Goal: Task Accomplishment & Management: Contribute content

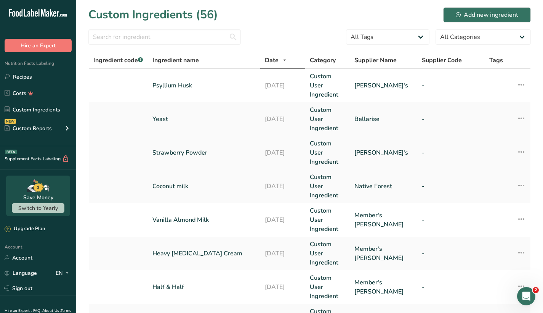
click at [173, 154] on link "Strawberry Powder" at bounding box center [203, 152] width 103 height 9
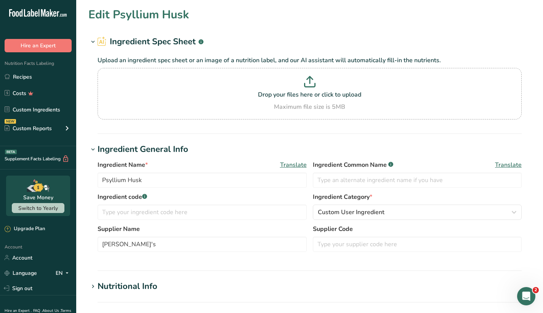
type input "Strawberry Powder"
type textarea "Organic Strawberry ( Fragaria x ananassa [PERSON_NAME])."
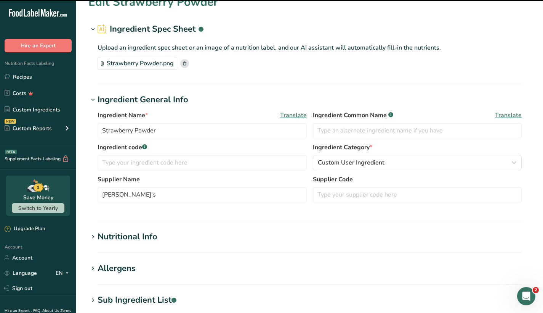
scroll to position [203, 0]
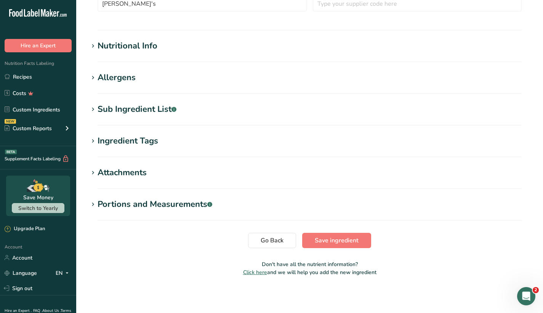
click at [95, 109] on icon at bounding box center [93, 109] width 7 height 11
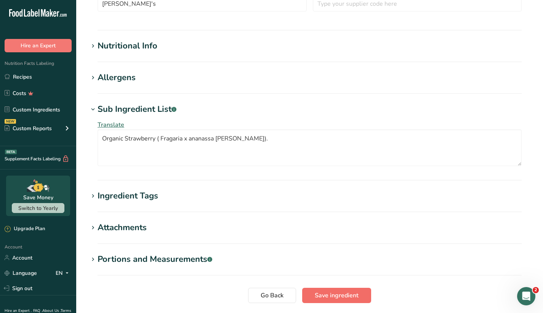
click at [337, 291] on span "Save ingredient" at bounding box center [337, 294] width 44 height 9
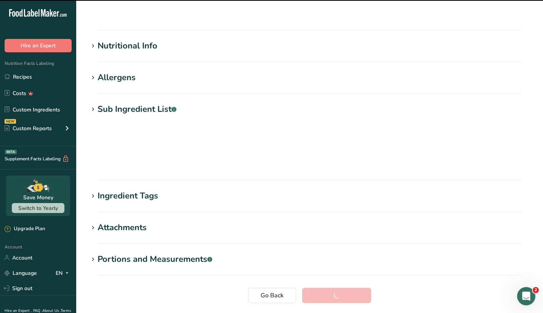
scroll to position [59, 0]
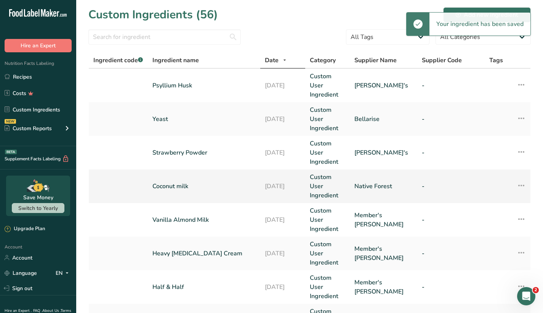
click at [181, 181] on link "Coconut milk" at bounding box center [203, 185] width 103 height 9
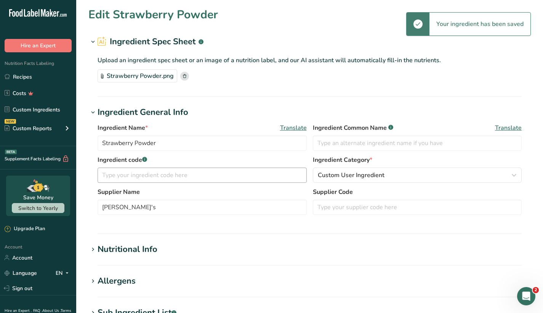
type input "Coconut milk"
type input "Native Forest"
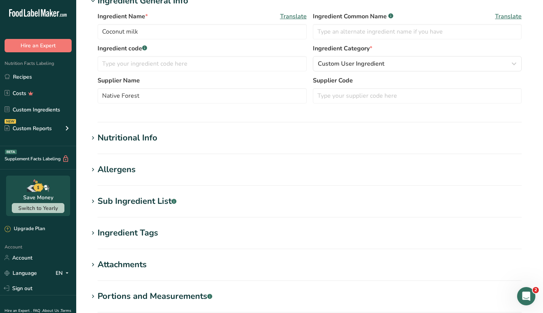
scroll to position [240, 0]
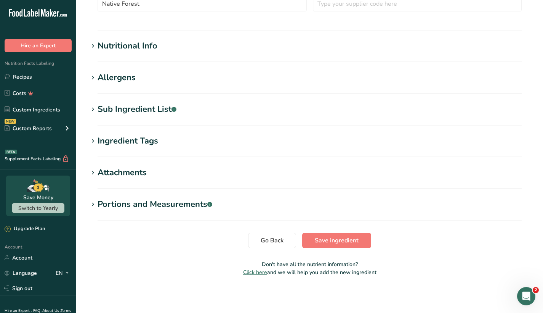
click at [115, 106] on div "Sub Ingredient List .a-a{fill:#347362;}.b-a{fill:#fff;}" at bounding box center [137, 109] width 79 height 13
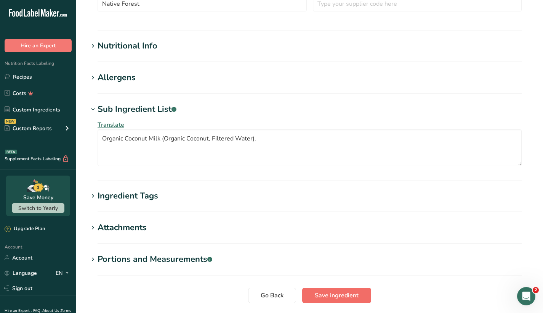
click at [348, 293] on span "Save ingredient" at bounding box center [337, 294] width 44 height 9
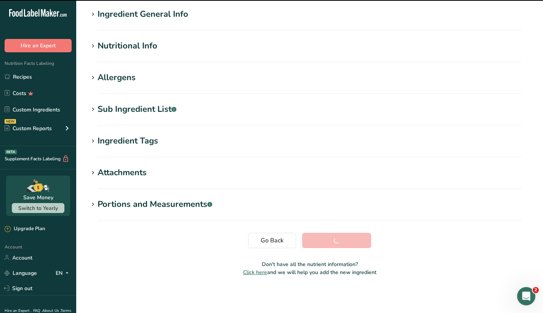
scroll to position [59, 0]
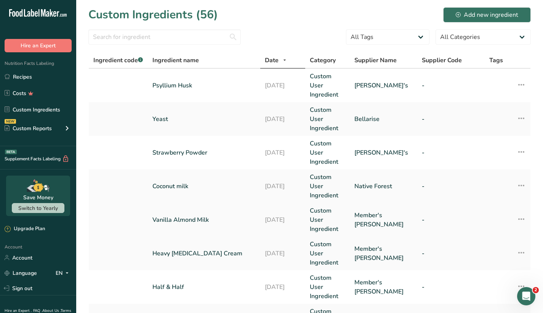
click at [194, 216] on link "Vanilla Almond Milk" at bounding box center [203, 219] width 103 height 9
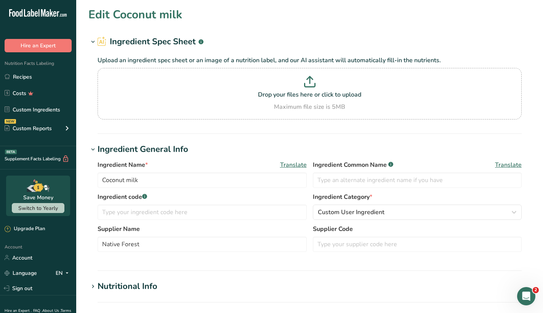
type input "Vanilla Almond Milk"
type input "Member's [PERSON_NAME]"
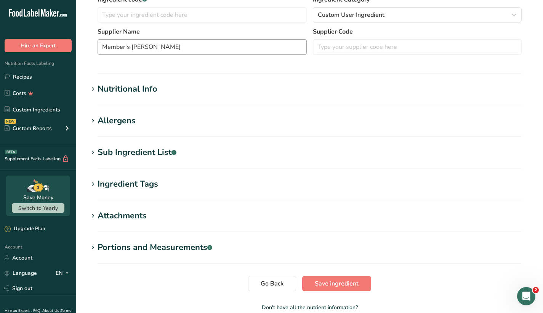
scroll to position [162, 0]
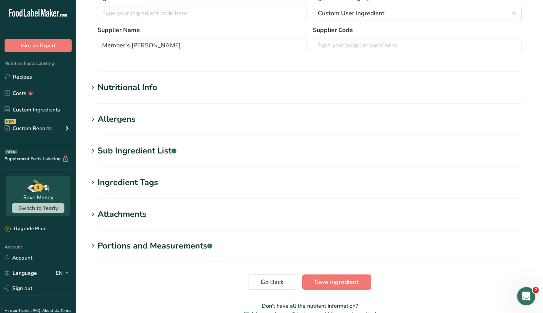
click at [111, 111] on section "Edit Vanilla Almond Milk Ingredient Spec Sheet .a-a{fill:#347362;}.b-a{fill:#ff…" at bounding box center [309, 83] width 467 height 491
click at [103, 153] on div "Sub Ingredient List .a-a{fill:#347362;}.b-a{fill:#fff;}" at bounding box center [137, 150] width 79 height 13
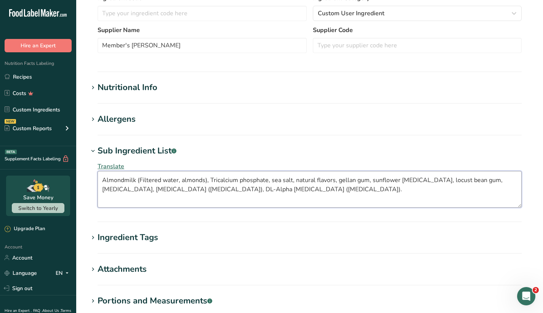
click at [331, 190] on textarea "Almondmilk (Filtered water, almonds), Tricalcium phosphate, sea salt, natural f…" at bounding box center [310, 189] width 424 height 37
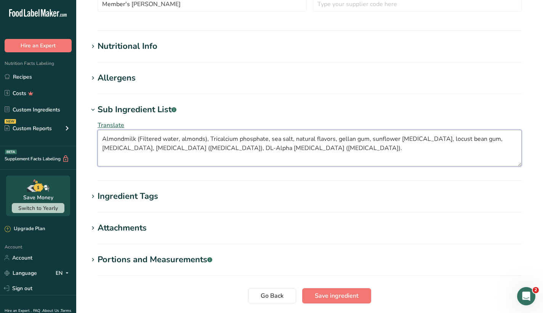
scroll to position [225, 0]
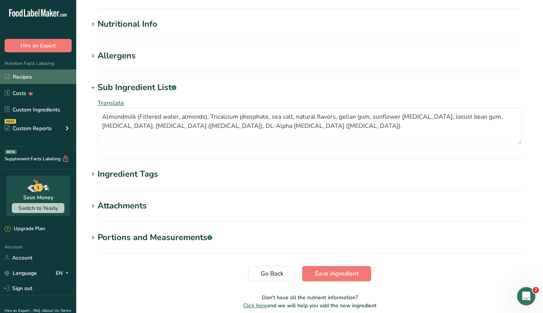
click at [32, 79] on link "Recipes" at bounding box center [38, 76] width 76 height 14
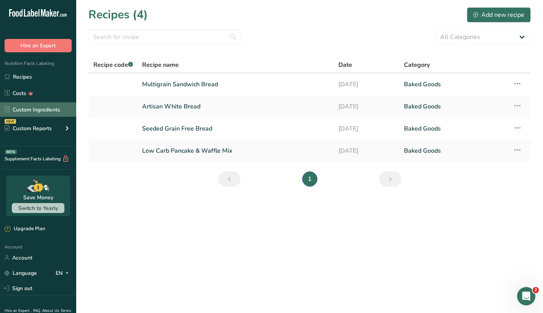
click at [51, 110] on link "Custom Ingredients" at bounding box center [38, 109] width 76 height 14
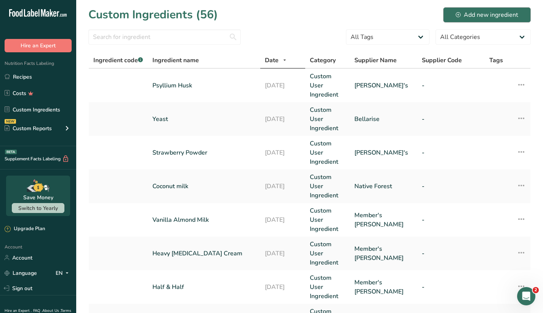
click at [473, 16] on div "Add new ingredient" at bounding box center [487, 14] width 63 height 9
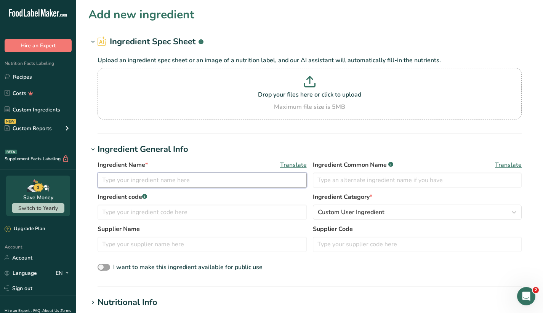
click at [155, 177] on input "text" at bounding box center [202, 179] width 209 height 15
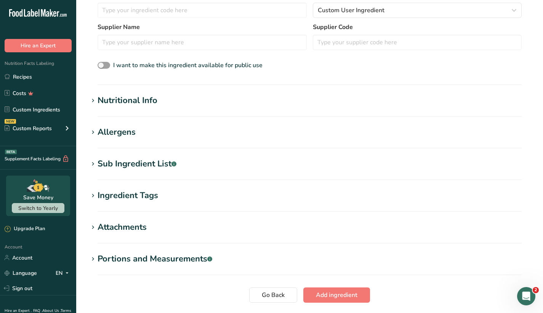
scroll to position [203, 0]
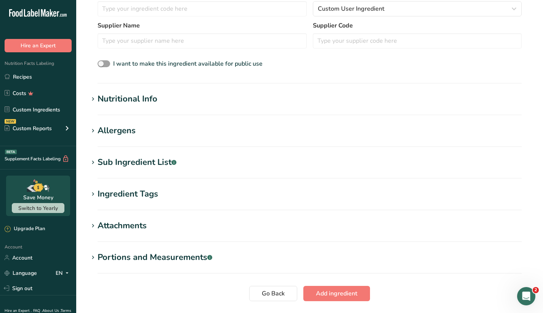
type input "Organic Almond Milk"
click at [93, 161] on icon at bounding box center [93, 162] width 7 height 11
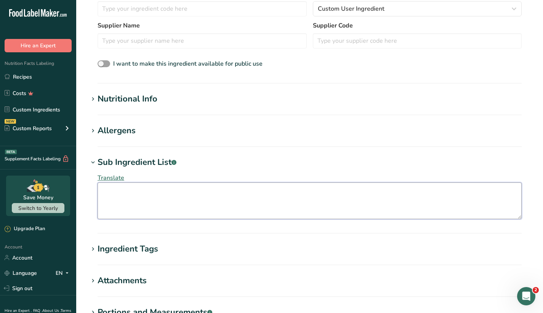
paste textarea "Water, Organic Almonds, Sea Salt."
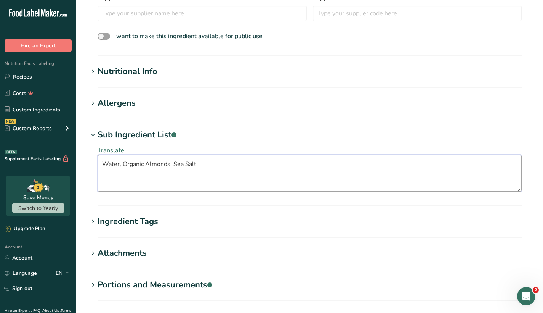
scroll to position [161, 0]
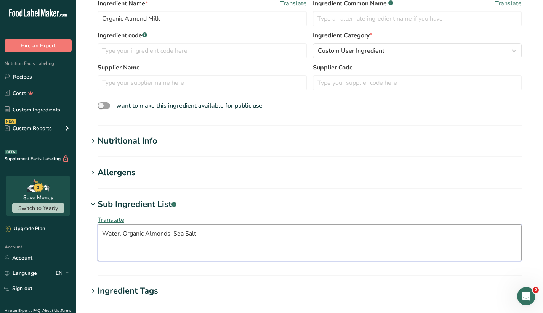
type textarea "Water, Organic Almonds, Sea Salt"
click at [96, 138] on span at bounding box center [92, 140] width 9 height 9
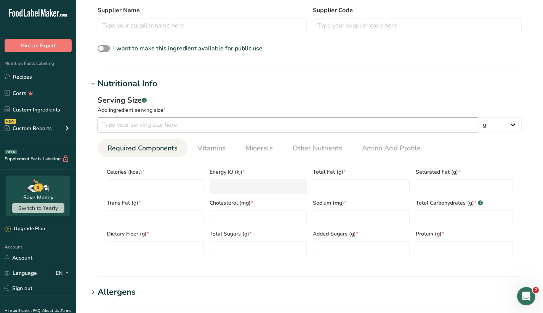
scroll to position [220, 0]
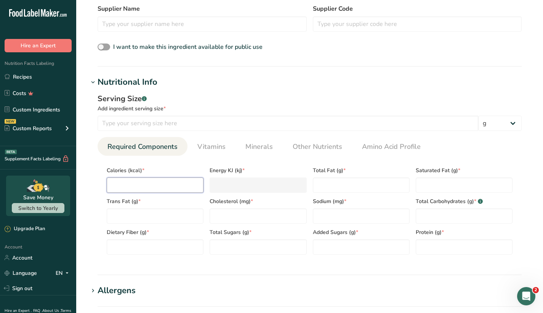
click at [176, 184] on input "number" at bounding box center [155, 184] width 97 height 15
type input "6"
type KJ "25.1"
type input "60"
type KJ "251"
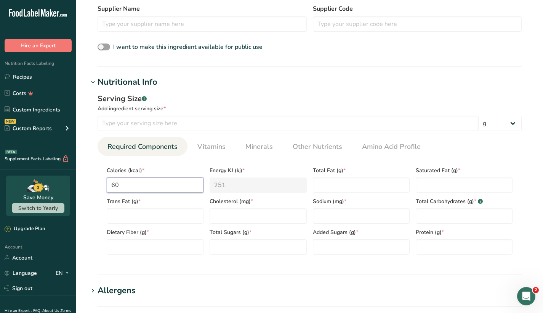
type input "60"
type Fat "5"
click at [337, 216] on input "number" at bounding box center [361, 215] width 97 height 15
type input "140"
click at [174, 214] on Fat "number" at bounding box center [155, 215] width 97 height 15
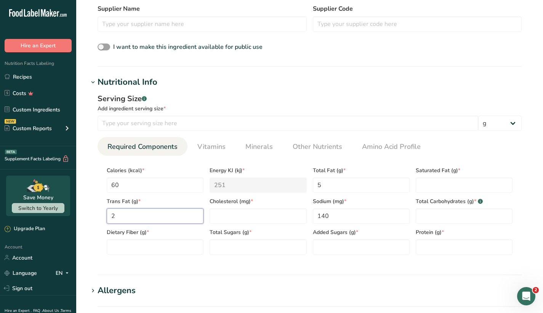
type Fat "2"
type input "1"
type Carbohydrates "2"
click at [142, 247] on Fiber "number" at bounding box center [155, 246] width 97 height 15
type Fiber "0"
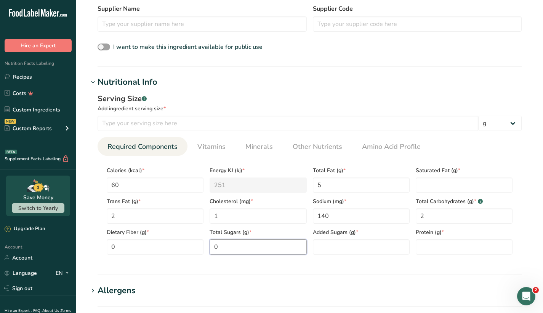
type Sugars "0"
type input "2"
drag, startPoint x: 173, startPoint y: 216, endPoint x: 104, endPoint y: 216, distance: 69.0
click at [104, 216] on div "Trans Fat (g) * 2" at bounding box center [155, 207] width 103 height 31
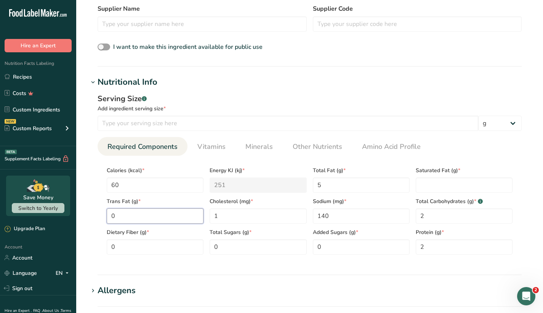
type Fat "0"
click at [520, 196] on section "Calories (kcal) * 60 Energy KJ (kj) * 251 Total Fat (g) * 5 Saturated Fat (g) *…" at bounding box center [310, 207] width 424 height 105
click at [361, 126] on input "number" at bounding box center [288, 122] width 381 height 15
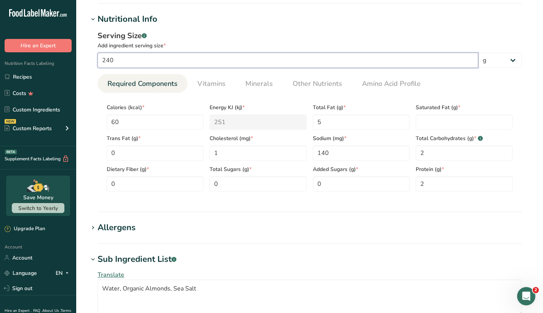
scroll to position [313, 0]
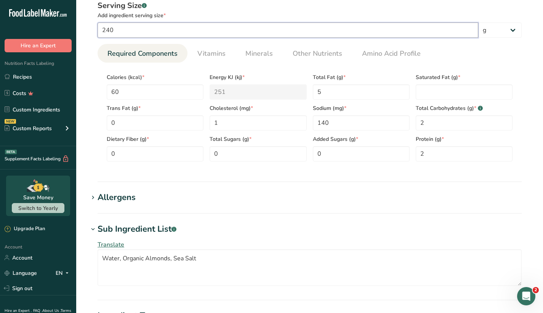
type input "240"
click at [298, 173] on section "Nutritional Info Serving Size .a-a{fill:#347362;}.b-a{fill:#fff;} Add ingredien…" at bounding box center [309, 82] width 442 height 199
click at [94, 197] on icon at bounding box center [93, 197] width 7 height 11
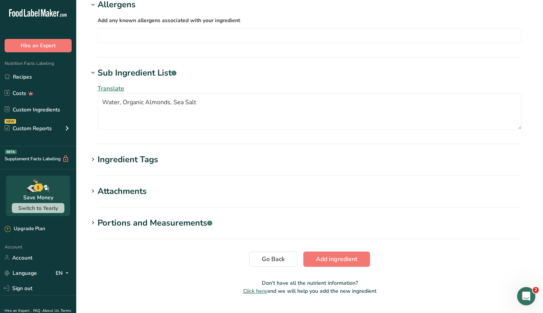
scroll to position [524, 0]
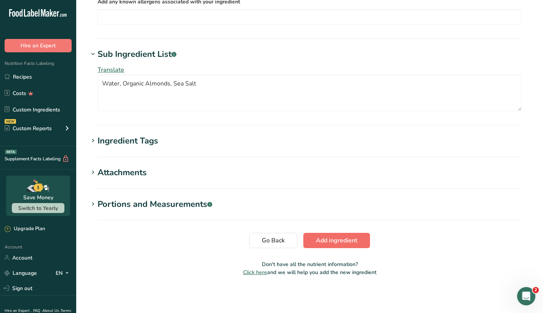
click at [332, 236] on span "Add ingredient" at bounding box center [337, 240] width 42 height 9
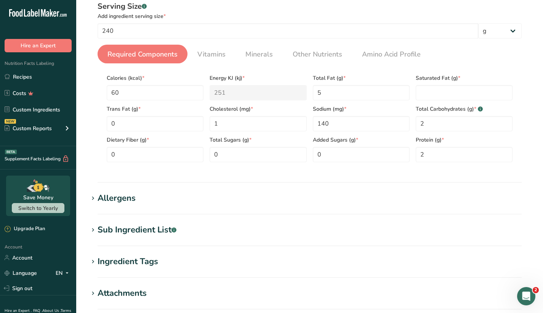
scroll to position [0, 0]
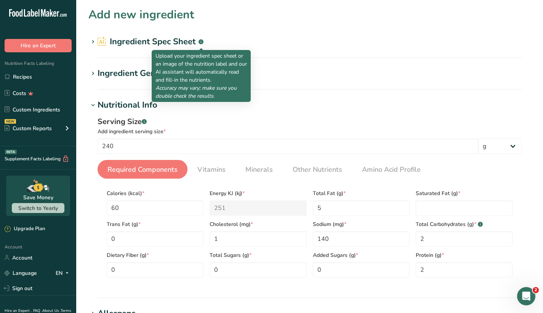
click at [199, 40] on icon ".a-a{fill:#347362;}.b-a{fill:#fff;}" at bounding box center [201, 41] width 5 height 5
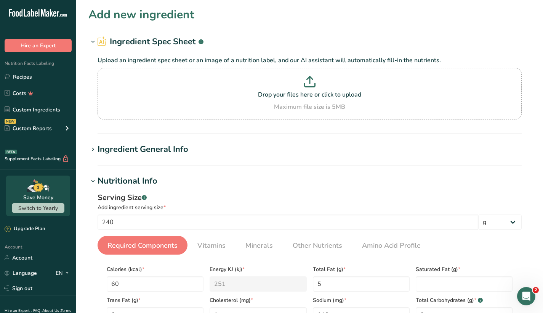
click at [199, 40] on icon ".a-a{fill:#347362;}.b-a{fill:#fff;}" at bounding box center [201, 41] width 5 height 5
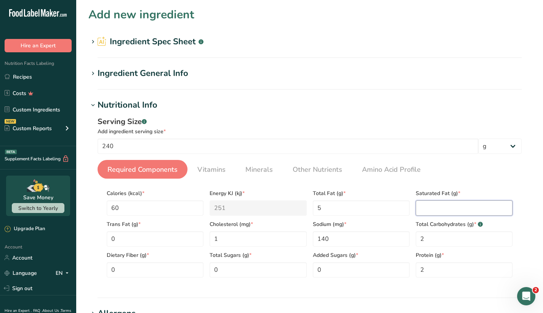
click at [416, 208] on Fat "number" at bounding box center [464, 207] width 97 height 15
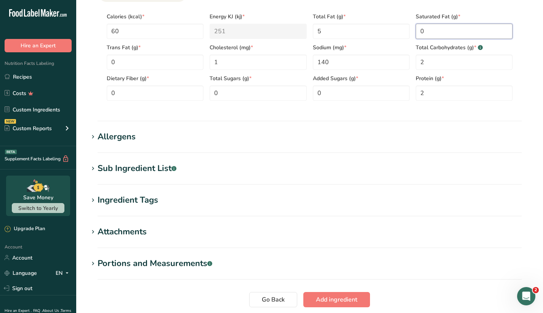
scroll to position [231, 0]
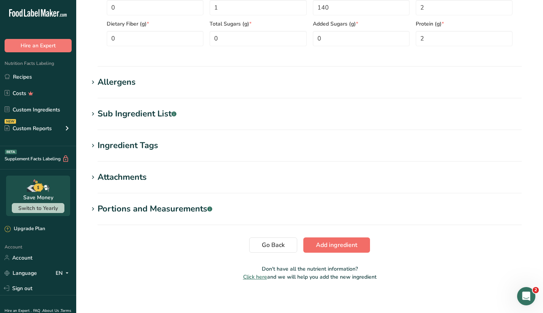
type Fat "0"
click at [343, 243] on span "Add ingredient" at bounding box center [337, 244] width 42 height 9
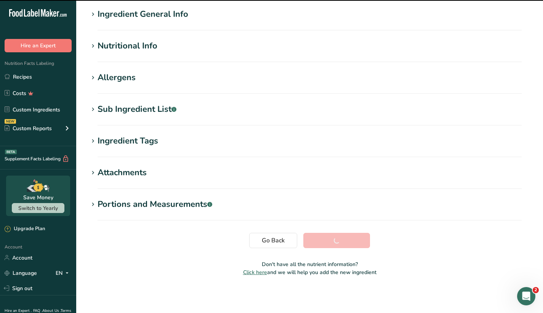
scroll to position [59, 0]
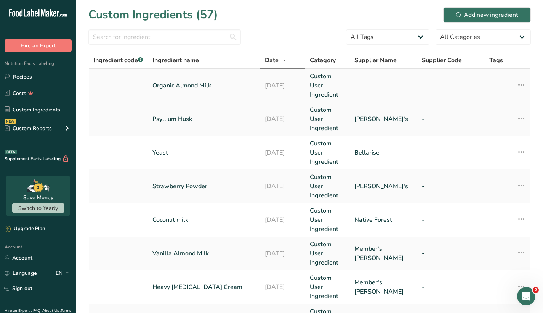
click at [205, 87] on link "Organic Almond Milk" at bounding box center [203, 85] width 103 height 9
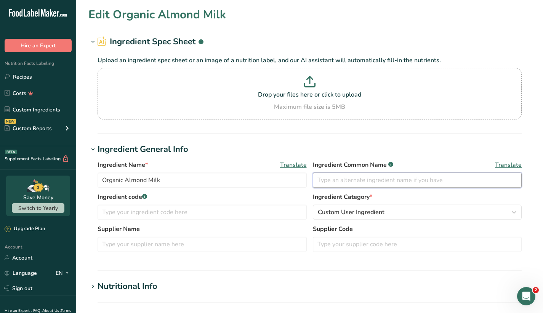
click at [358, 178] on input "text" at bounding box center [417, 179] width 209 height 15
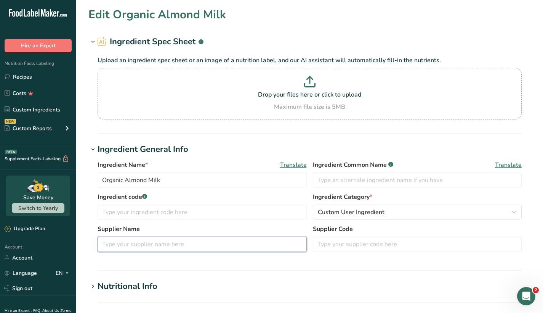
click at [177, 245] on input "text" at bounding box center [202, 243] width 209 height 15
paste input "Califia Farms"
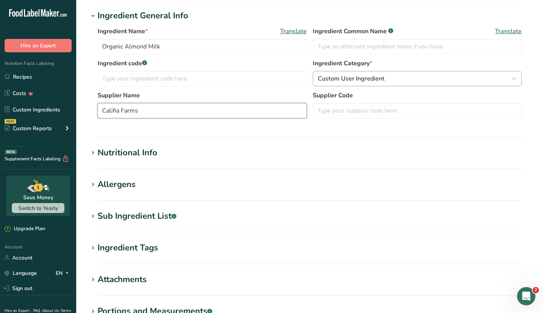
scroll to position [240, 0]
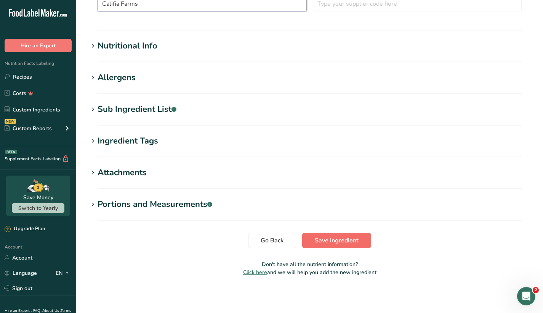
type input "Califia Farms"
click at [349, 241] on span "Save ingredient" at bounding box center [337, 240] width 44 height 9
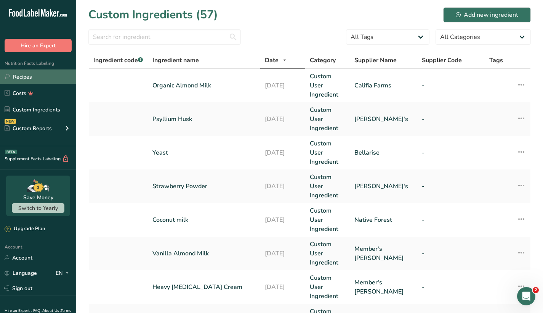
click at [36, 79] on link "Recipes" at bounding box center [38, 76] width 76 height 14
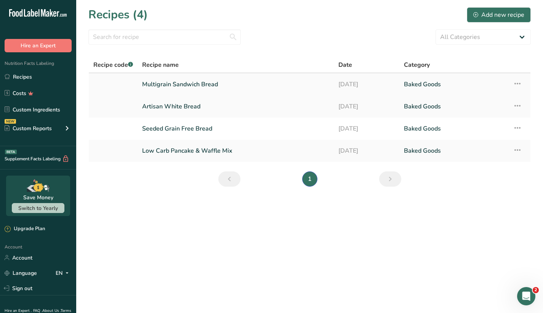
click at [170, 83] on link "Multigrain Sandwich Bread" at bounding box center [235, 84] width 187 height 16
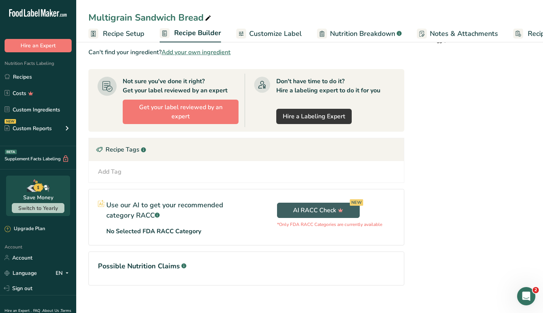
scroll to position [205, 0]
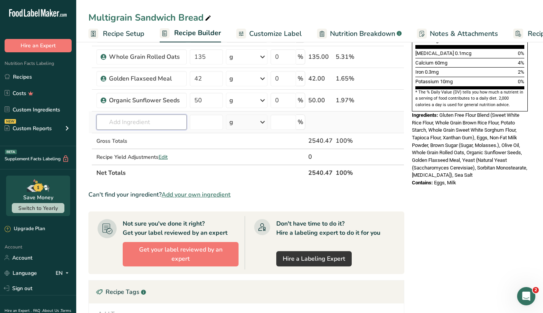
click at [137, 124] on input "text" at bounding box center [141, 121] width 90 height 15
type input "organic alm"
click at [143, 136] on p "Organic Almond Milk" at bounding box center [131, 137] width 57 height 8
type input "Organic Almond Milk"
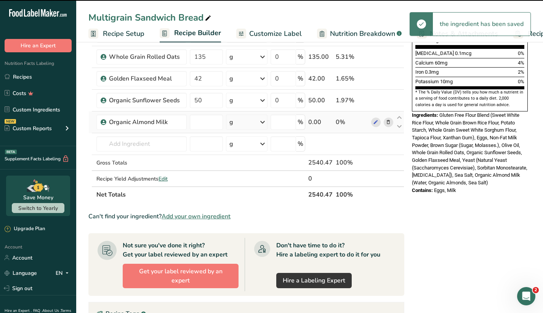
type input "0"
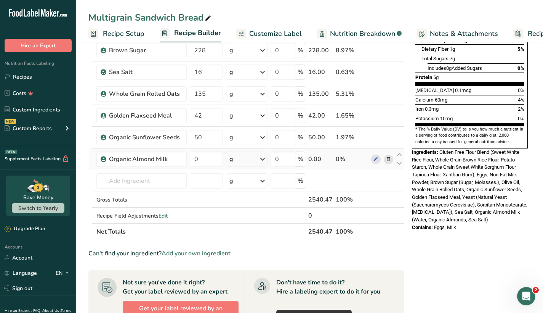
scroll to position [169, 0]
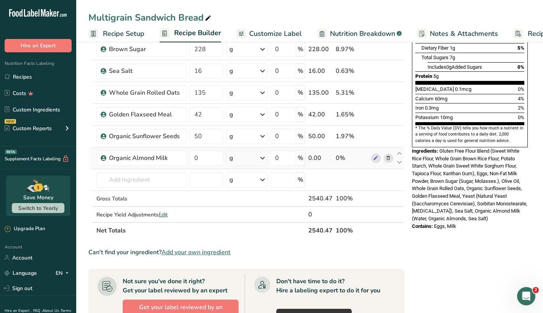
click at [467, 191] on span "Gluten Free Flour Blend (Sweet White Rice Flour, Whole Grain Brown Rice Flour, …" at bounding box center [469, 184] width 115 height 73
click at [469, 212] on div "Nutrition Facts 13 Servings Per Container Serving Size 49g Amount Per Serving C…" at bounding box center [470, 196] width 122 height 626
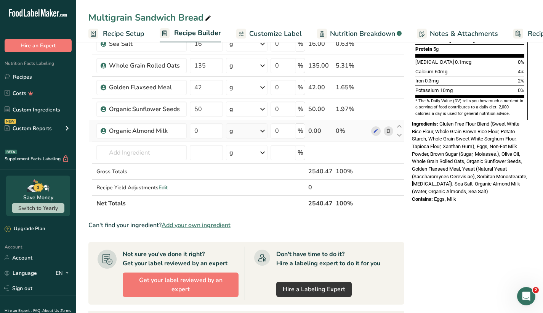
scroll to position [205, 0]
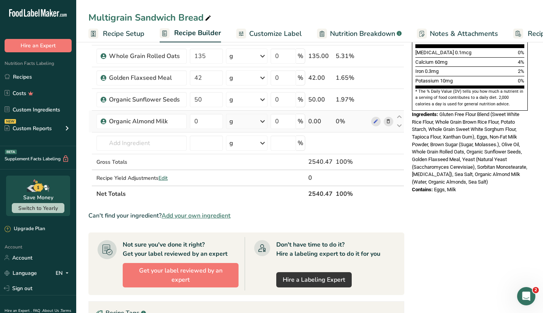
click at [468, 160] on div "Ingredients: Gluten Free Flour Blend (Sweet White Rice Flour, Whole Grain Brown…" at bounding box center [470, 148] width 116 height 75
click at [25, 112] on link "Custom Ingredients" at bounding box center [38, 109] width 76 height 14
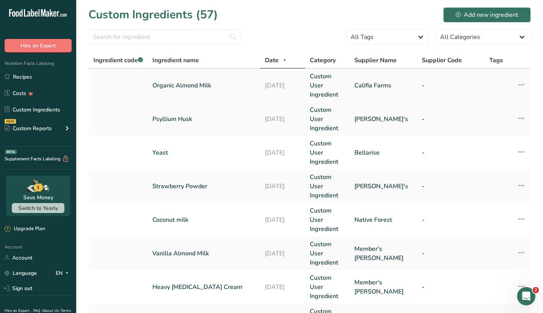
click at [208, 76] on td "Organic Almond Milk" at bounding box center [204, 86] width 112 height 34
click at [207, 85] on link "Organic Almond Milk" at bounding box center [203, 85] width 103 height 9
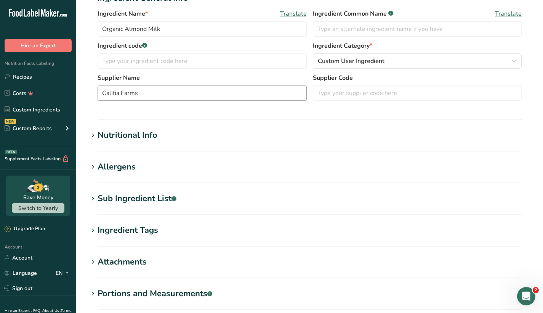
scroll to position [148, 0]
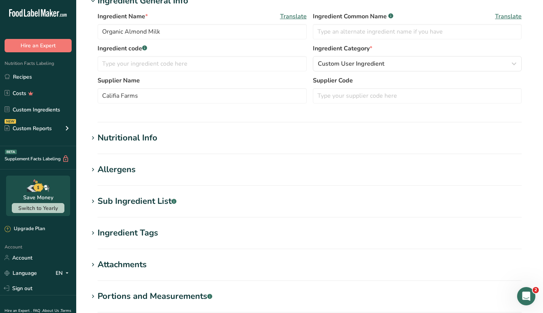
drag, startPoint x: 151, startPoint y: 48, endPoint x: 84, endPoint y: 46, distance: 67.5
click at [83, 46] on section "Edit Organic Almond Milk Ingredient Spec Sheet .a-a{fill:#347362;}.b-a{fill:#ff…" at bounding box center [309, 116] width 467 height 528
click at [84, 46] on section "Edit Organic Almond Milk Ingredient Spec Sheet .a-a{fill:#347362;}.b-a{fill:#ff…" at bounding box center [309, 116] width 467 height 528
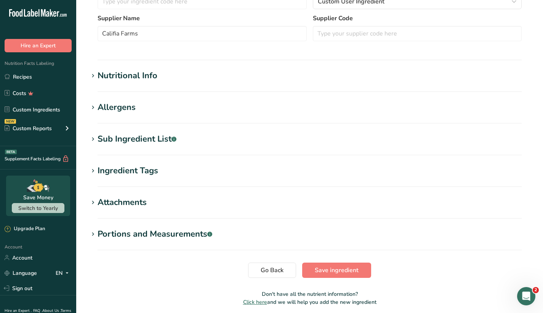
scroll to position [213, 0]
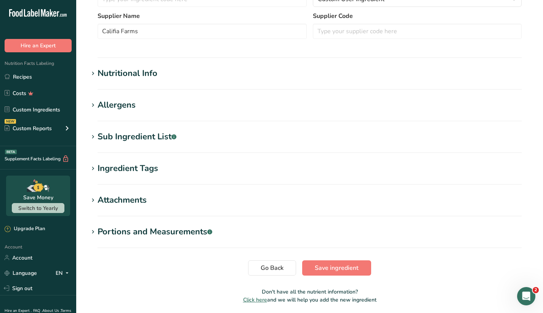
click at [94, 73] on icon at bounding box center [93, 73] width 7 height 11
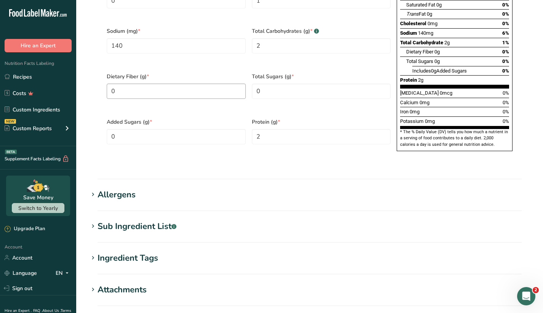
scroll to position [486, 0]
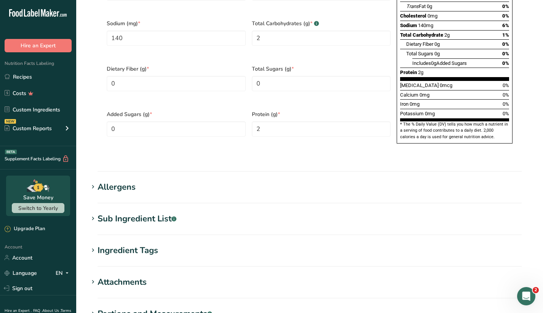
click at [90, 181] on icon at bounding box center [93, 186] width 7 height 11
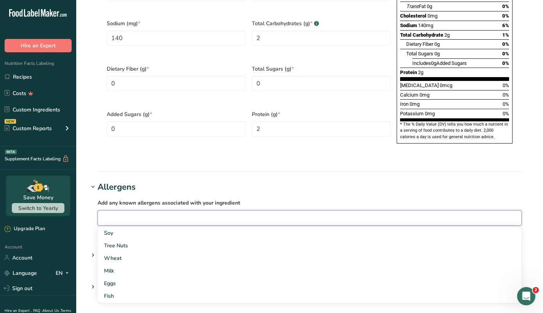
click at [115, 212] on input "text" at bounding box center [309, 218] width 423 height 12
type input "A"
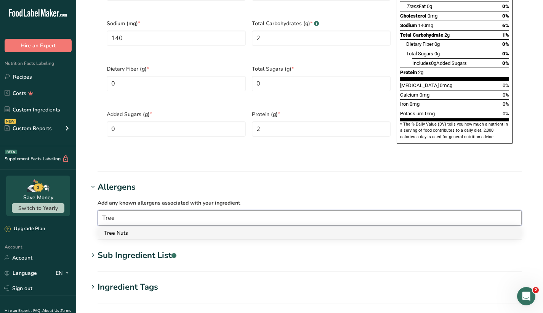
type input "Tree"
click at [120, 229] on div "Tree Nuts" at bounding box center [303, 233] width 399 height 8
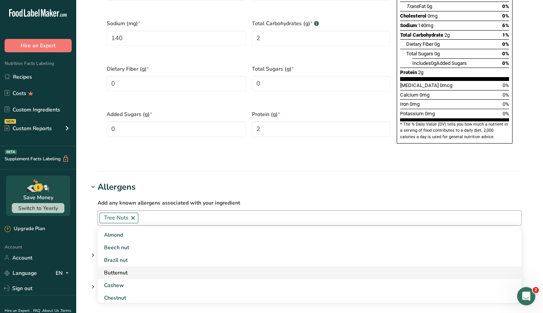
scroll to position [175, 0]
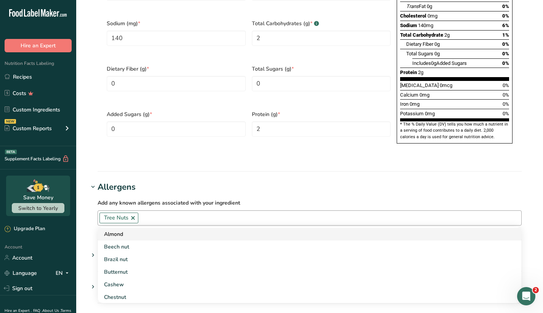
click at [136, 230] on div "Almond" at bounding box center [303, 234] width 399 height 8
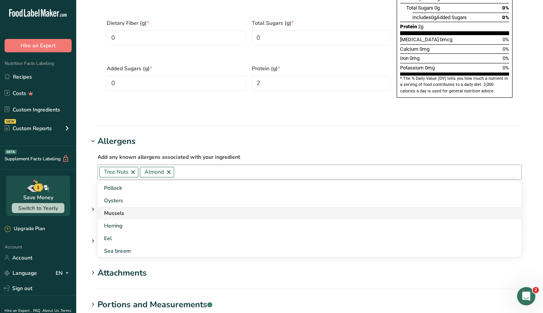
scroll to position [541, 0]
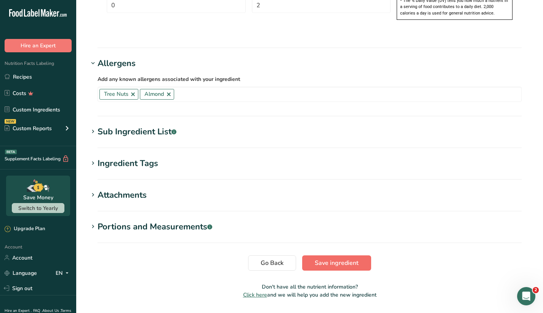
click at [327, 258] on span "Save ingredient" at bounding box center [337, 262] width 44 height 9
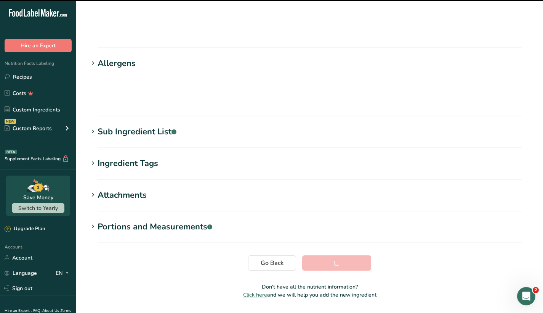
scroll to position [59, 0]
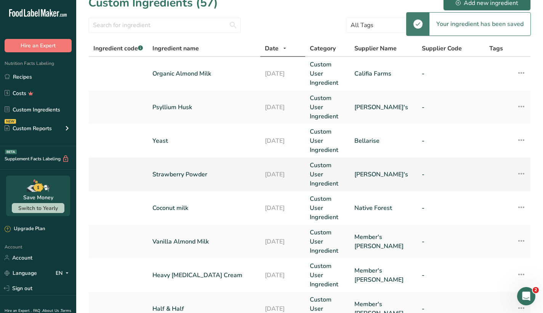
scroll to position [14, 0]
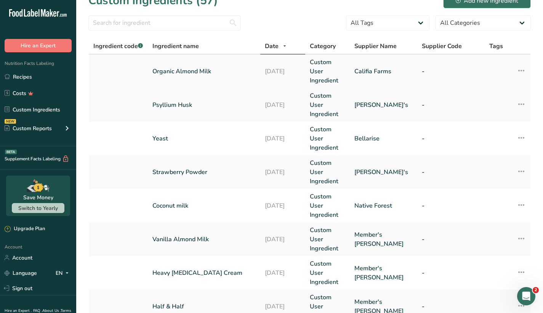
click at [197, 74] on link "Organic Almond Milk" at bounding box center [203, 71] width 103 height 9
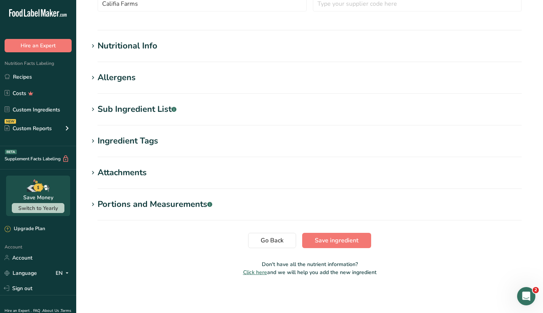
scroll to position [240, 0]
click at [333, 238] on span "Save ingredient" at bounding box center [337, 240] width 44 height 9
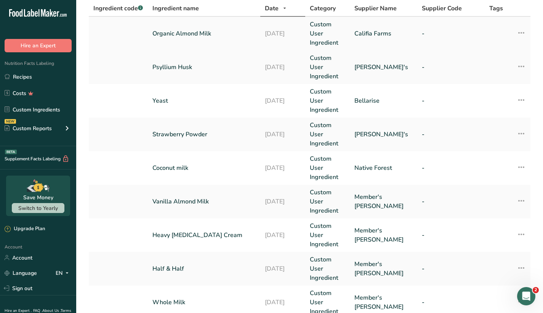
scroll to position [54, 0]
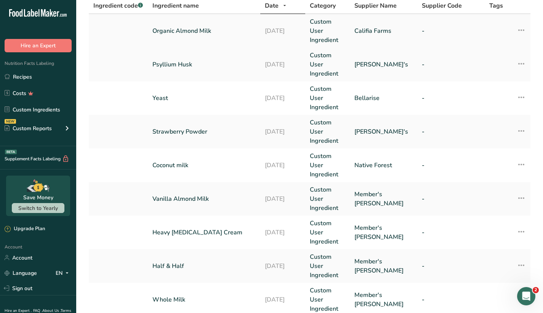
click at [205, 30] on link "Organic Almond Milk" at bounding box center [203, 30] width 103 height 9
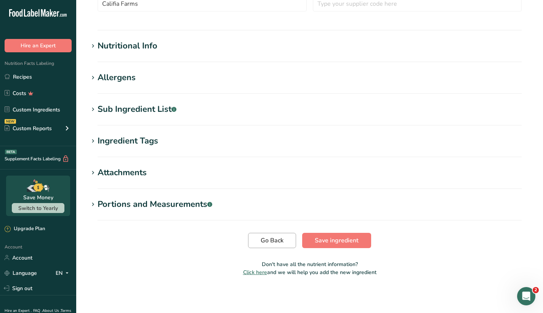
scroll to position [240, 0]
click at [273, 240] on span "Go Back" at bounding box center [272, 240] width 23 height 9
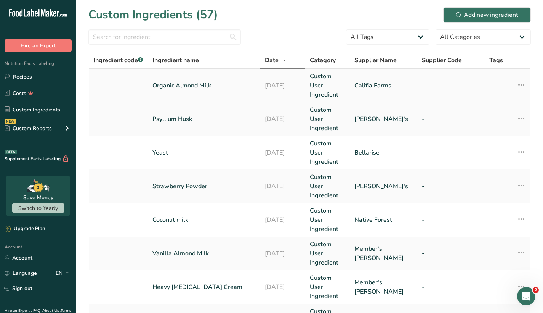
click at [523, 85] on icon at bounding box center [521, 85] width 9 height 14
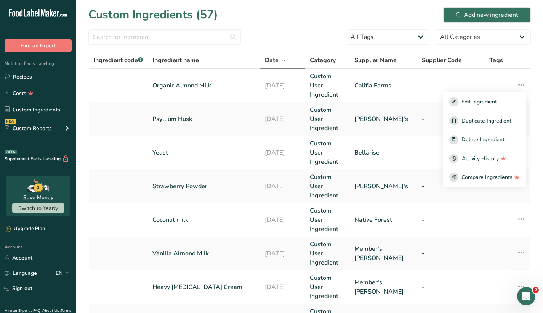
click at [321, 23] on section "Custom Ingredients (57) Add new ingredient All Tags Source of Antioxidants [MED…" at bounding box center [309, 304] width 467 height 609
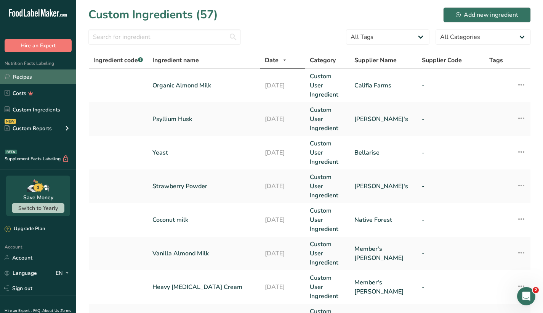
click at [45, 74] on link "Recipes" at bounding box center [38, 76] width 76 height 14
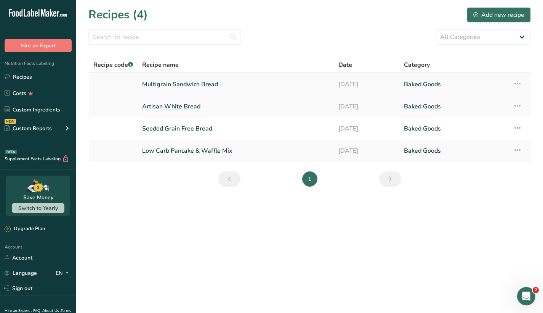
click at [201, 85] on link "Multigrain Sandwich Bread" at bounding box center [235, 84] width 187 height 16
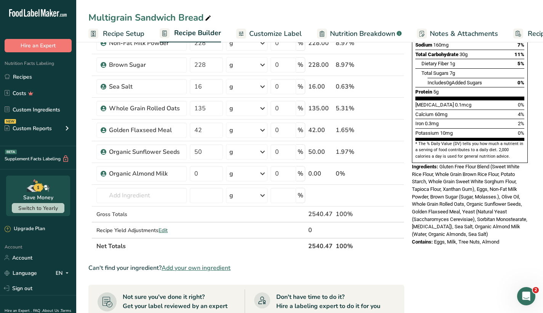
scroll to position [206, 0]
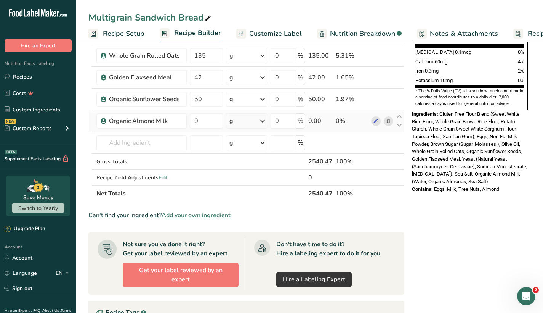
click at [387, 120] on icon at bounding box center [388, 121] width 5 height 8
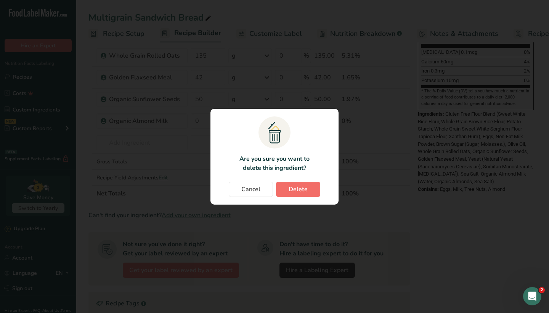
click at [305, 189] on span "Delete" at bounding box center [298, 188] width 19 height 9
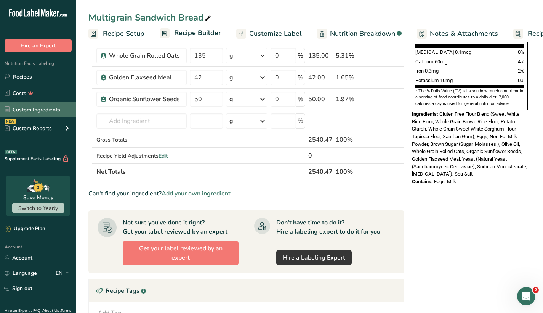
click at [42, 109] on link "Custom Ingredients" at bounding box center [38, 109] width 76 height 14
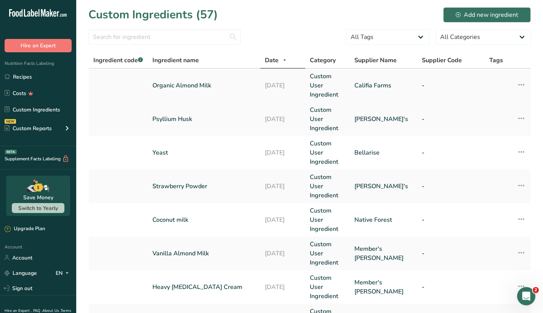
click at [198, 89] on link "Organic Almond Milk" at bounding box center [203, 85] width 103 height 9
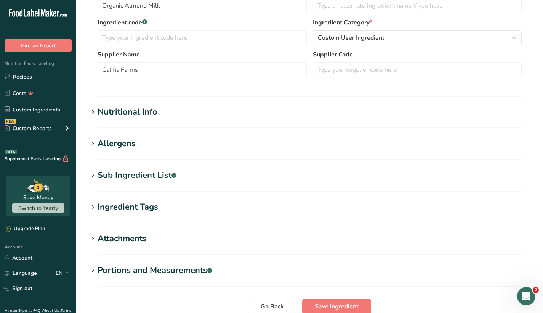
scroll to position [191, 0]
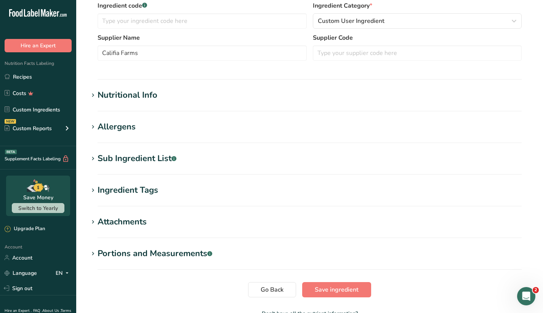
click at [94, 127] on icon at bounding box center [93, 127] width 7 height 11
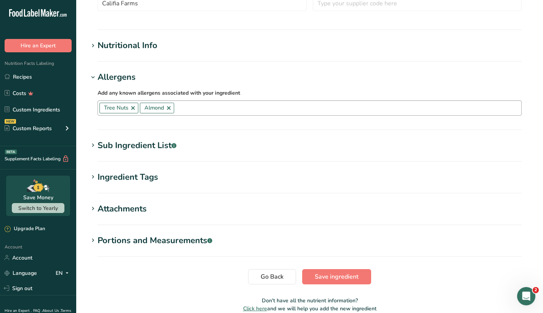
scroll to position [258, 0]
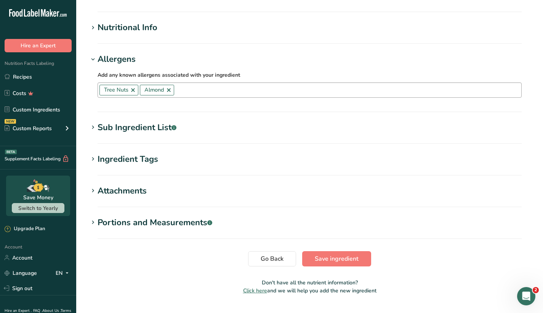
click at [169, 90] on link at bounding box center [169, 90] width 6 height 6
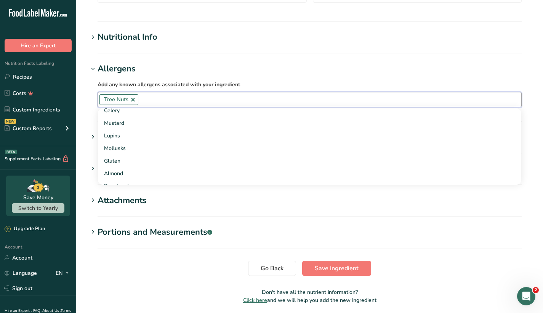
scroll to position [127, 0]
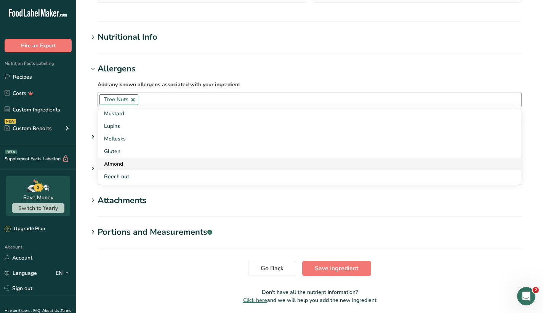
click at [129, 162] on div "Almond" at bounding box center [303, 164] width 399 height 8
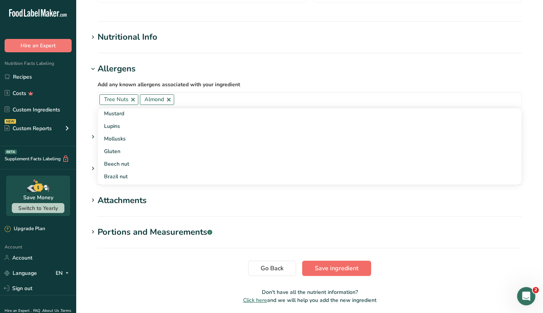
click at [348, 263] on span "Save ingredient" at bounding box center [337, 267] width 44 height 9
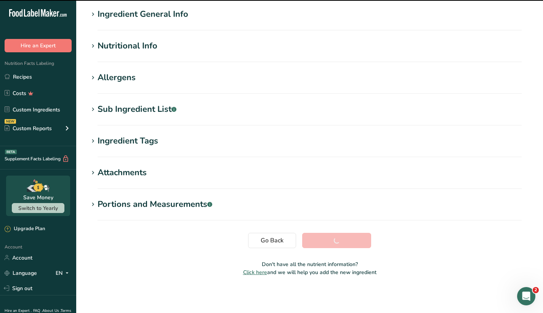
scroll to position [59, 0]
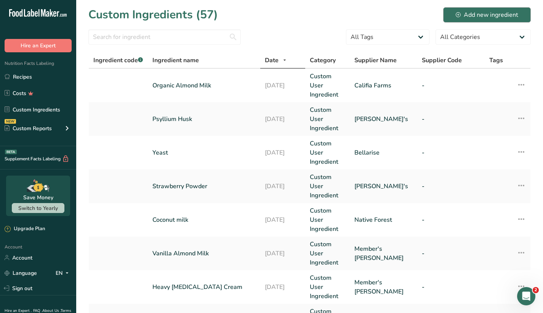
click at [486, 13] on div "Add new ingredient" at bounding box center [487, 14] width 63 height 9
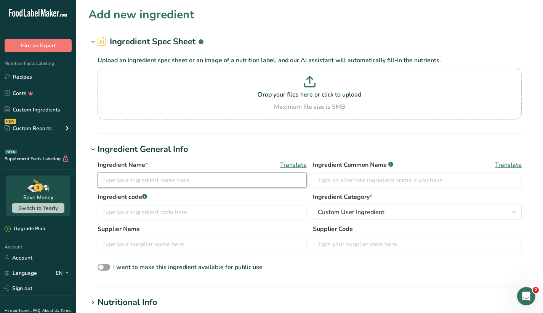
click at [164, 182] on input "text" at bounding box center [202, 179] width 209 height 15
type input "Organic Coconut Milk"
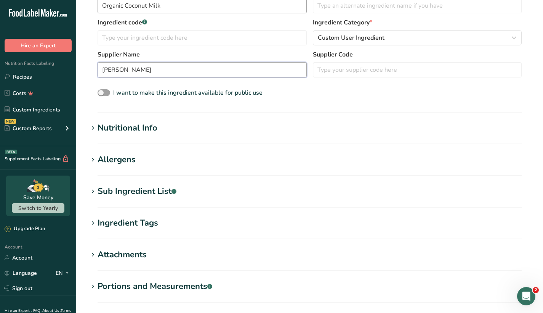
scroll to position [186, 0]
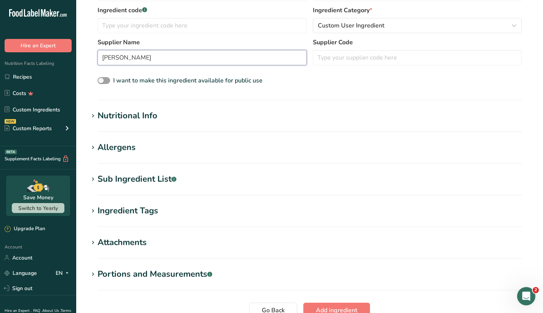
type input "[PERSON_NAME]"
click at [111, 109] on section "Add new ingredient Ingredient Spec Sheet .a-a{fill:#347362;}.b-a{fill:#fff;} Up…" at bounding box center [309, 86] width 467 height 544
click at [108, 113] on div "Nutritional Info" at bounding box center [128, 115] width 60 height 13
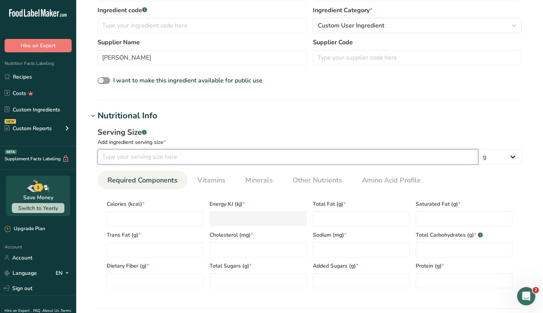
click at [146, 160] on input "number" at bounding box center [288, 156] width 381 height 15
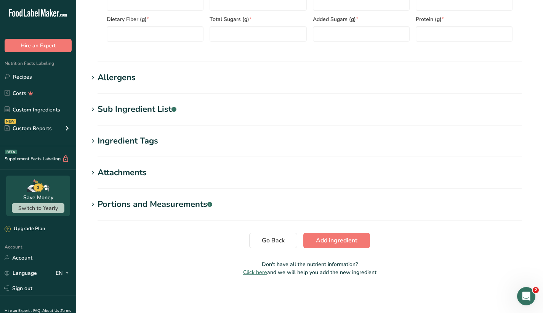
click at [95, 107] on icon at bounding box center [93, 109] width 7 height 11
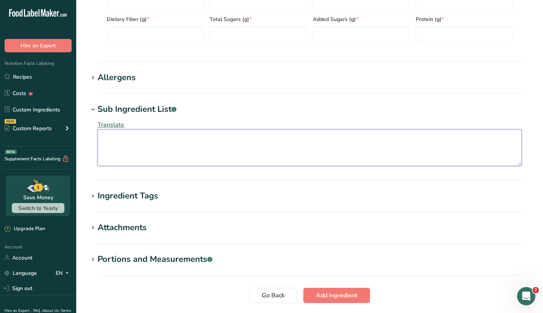
paste textarea "Organic Coconut Water from Concentrate, Water, Organic Coconut Cream, Gellan Gum"
type textarea "Organic Coconut Water from Concentrate, Water, Organic Coconut Cream, Gellan Gum"
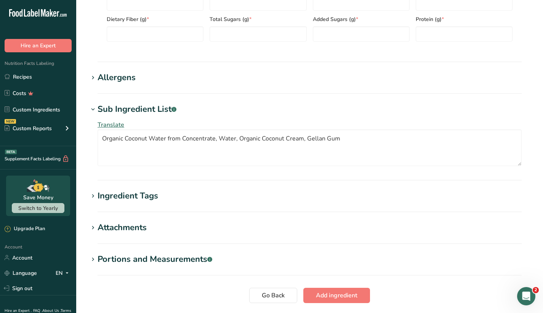
click at [104, 79] on div "Allergens" at bounding box center [117, 77] width 38 height 13
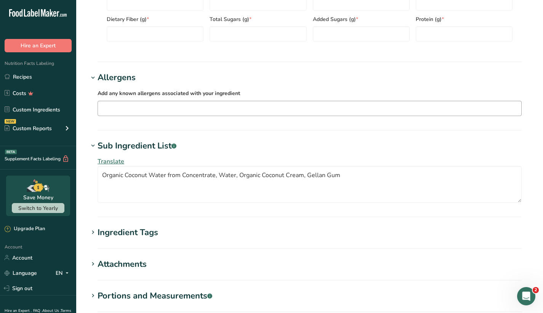
click at [131, 107] on input "text" at bounding box center [309, 108] width 423 height 12
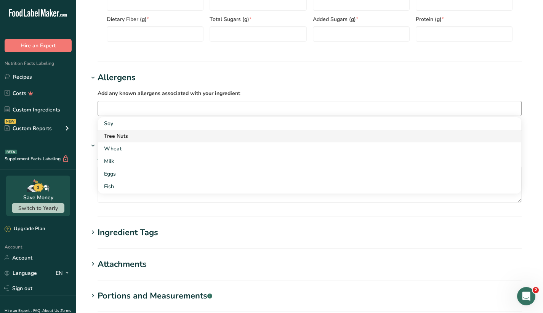
click at [126, 134] on div "Tree Nuts" at bounding box center [303, 136] width 399 height 8
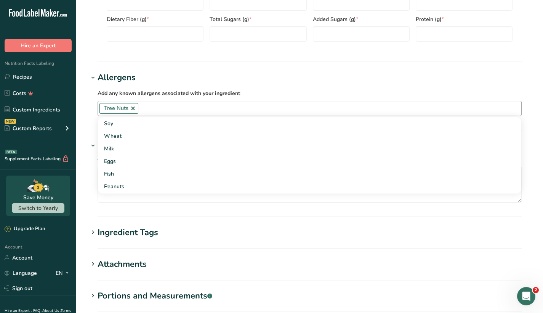
click at [147, 112] on input "text" at bounding box center [329, 108] width 383 height 12
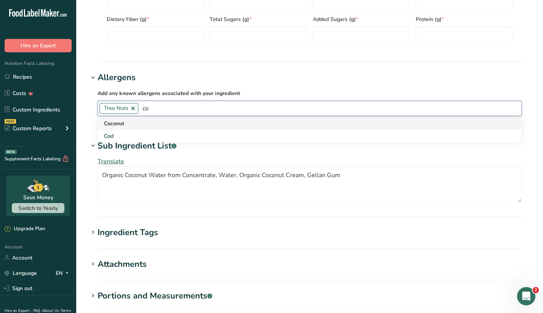
type input "co"
click at [122, 126] on div "Coconut" at bounding box center [303, 123] width 399 height 8
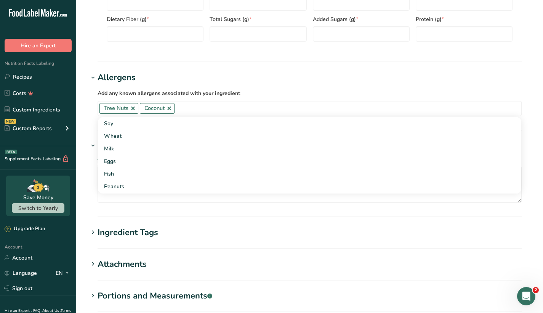
click at [264, 83] on h1 "Allergens" at bounding box center [309, 77] width 442 height 13
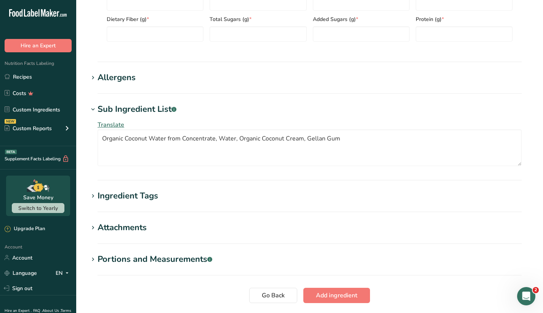
click at [207, 90] on section "Allergens Add any known allergens associated with your ingredient Tree Nuts [GE…" at bounding box center [309, 82] width 442 height 22
click at [190, 80] on h1 "Allergens" at bounding box center [309, 77] width 442 height 13
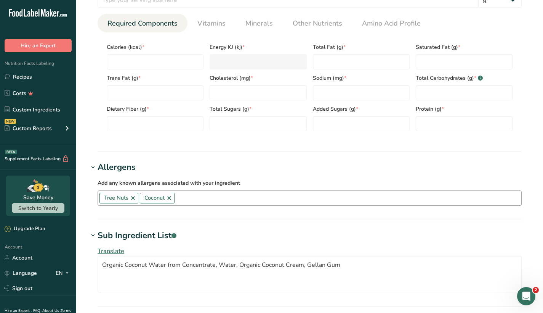
scroll to position [285, 0]
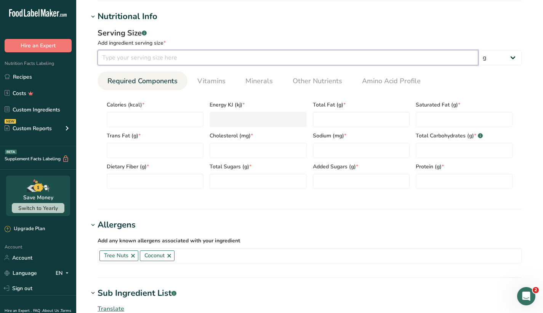
click at [185, 53] on input "number" at bounding box center [288, 57] width 381 height 15
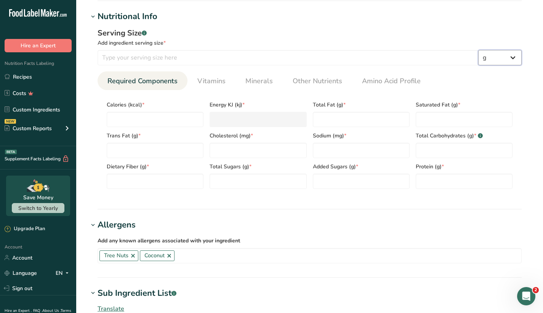
select select "17"
select select "22"
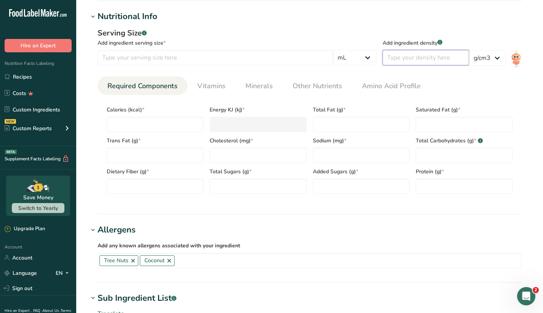
click at [401, 54] on input "number" at bounding box center [426, 57] width 87 height 15
select select "0"
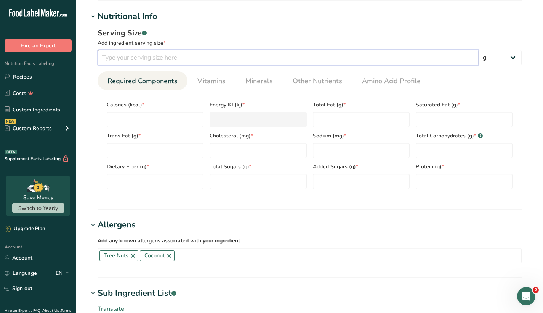
click at [298, 58] on input "number" at bounding box center [288, 57] width 381 height 15
type input "244"
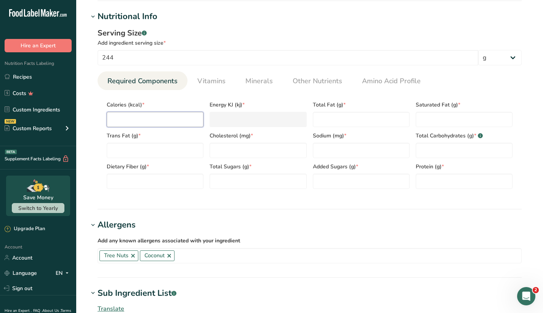
click at [155, 122] on input "number" at bounding box center [155, 119] width 97 height 15
type input "5"
type KJ "20.9"
type input "50"
type KJ "209.2"
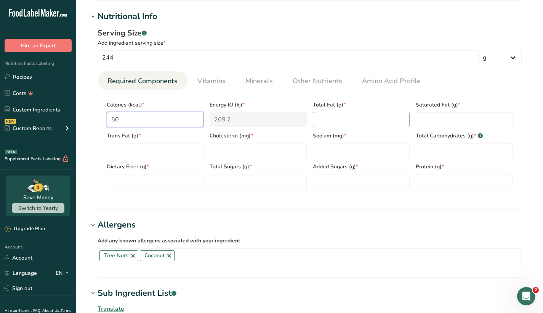
type input "50"
click at [357, 123] on Fat "number" at bounding box center [361, 119] width 97 height 15
type Fat "3"
type Fat "2.5"
type Fat "0"
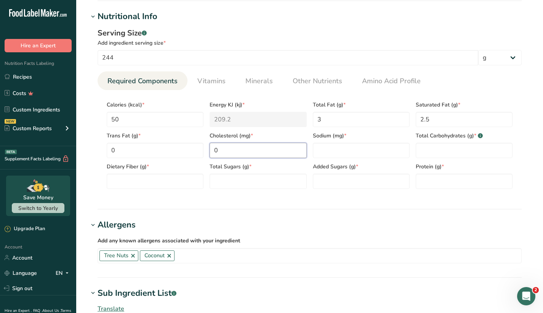
type input "0"
type input "25"
type Carbohydrates "5"
type Sugars "3"
type Sugars "0"
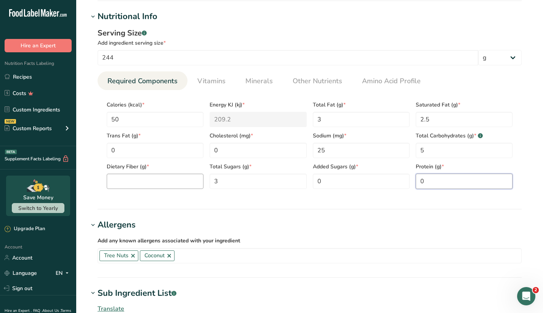
type input "0"
click at [160, 181] on Fiber "number" at bounding box center [155, 180] width 97 height 15
type Fiber "0"
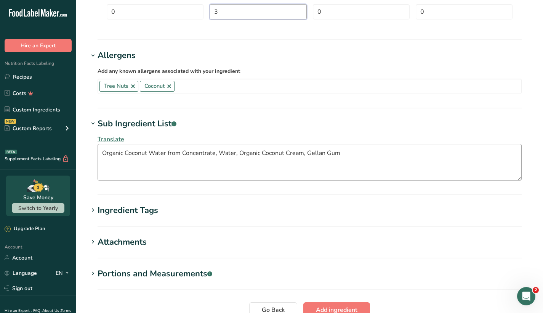
scroll to position [509, 0]
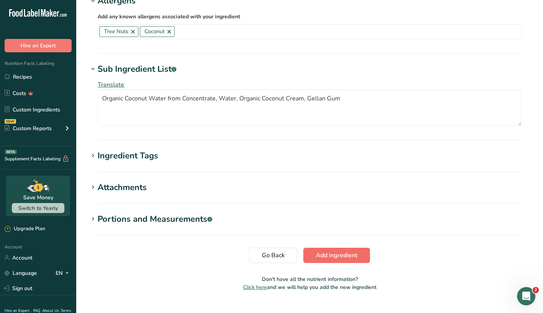
click at [349, 253] on span "Add ingredient" at bounding box center [337, 254] width 42 height 9
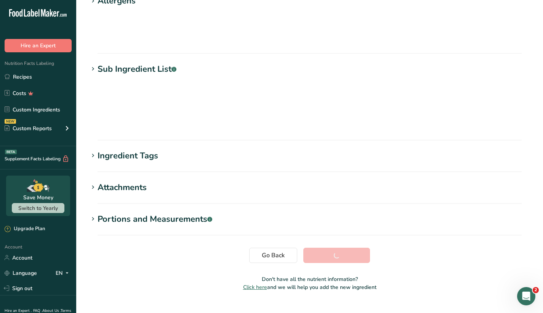
scroll to position [59, 0]
